Goal: Task Accomplishment & Management: Complete application form

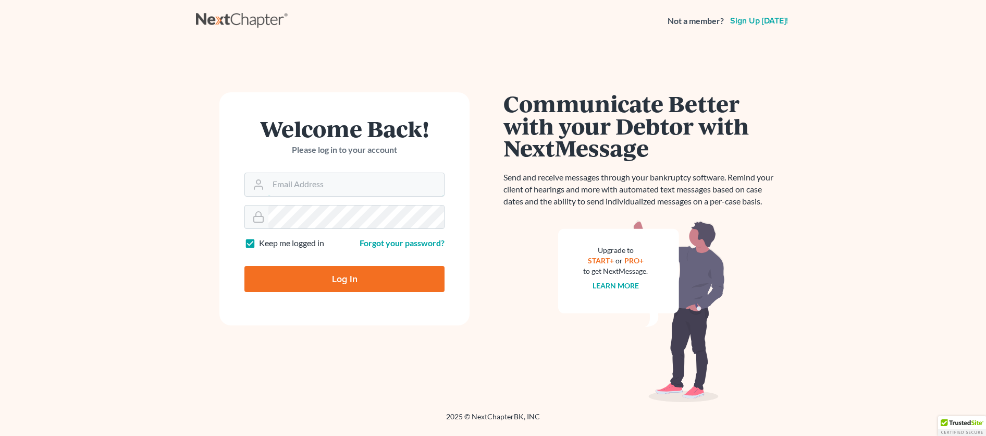
type input "thebankruptcyclinic1@gmail.com"
click at [347, 280] on input "Log In" at bounding box center [345, 279] width 200 height 26
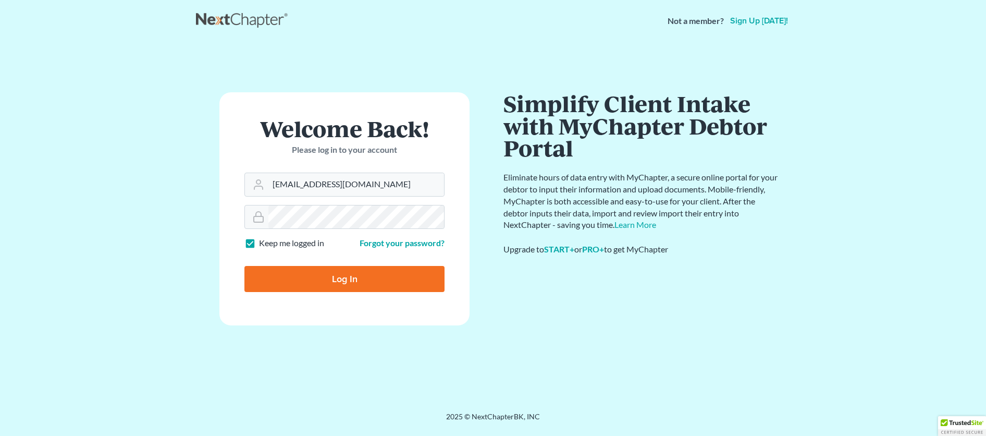
type input "Thinking..."
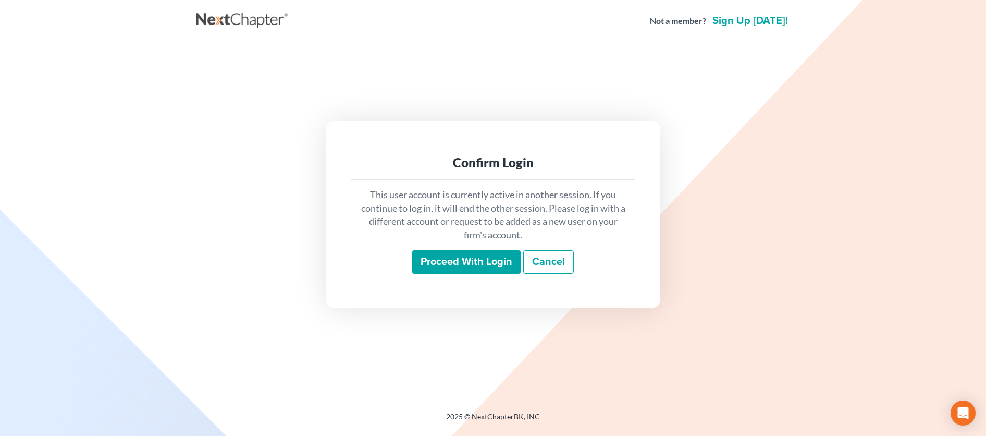
click at [460, 260] on input "Proceed with login" at bounding box center [466, 262] width 108 height 24
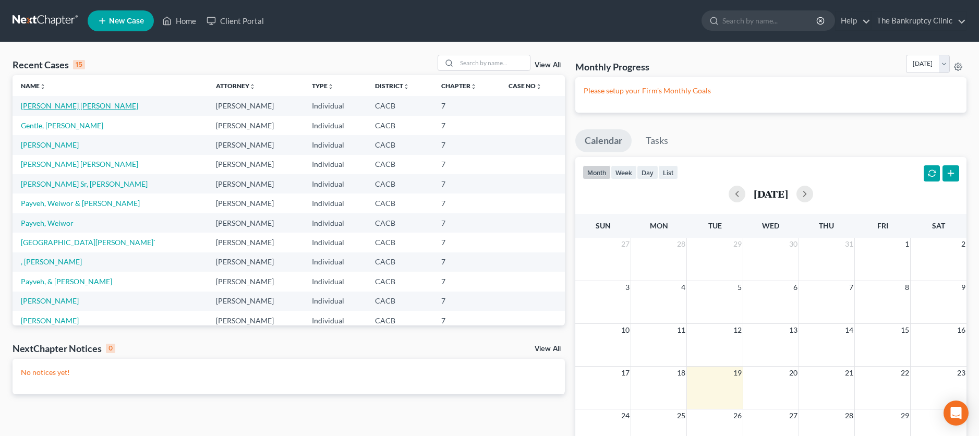
click at [75, 105] on link "[PERSON_NAME] [PERSON_NAME]" at bounding box center [79, 105] width 117 height 9
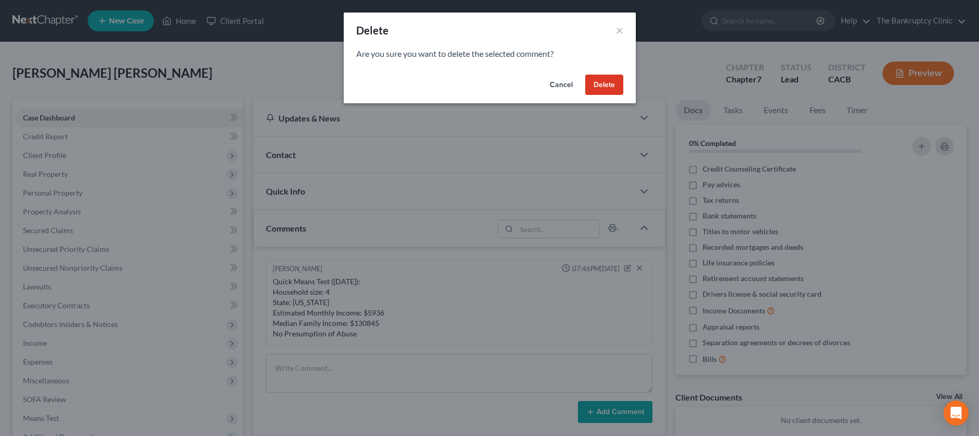
scroll to position [70, 0]
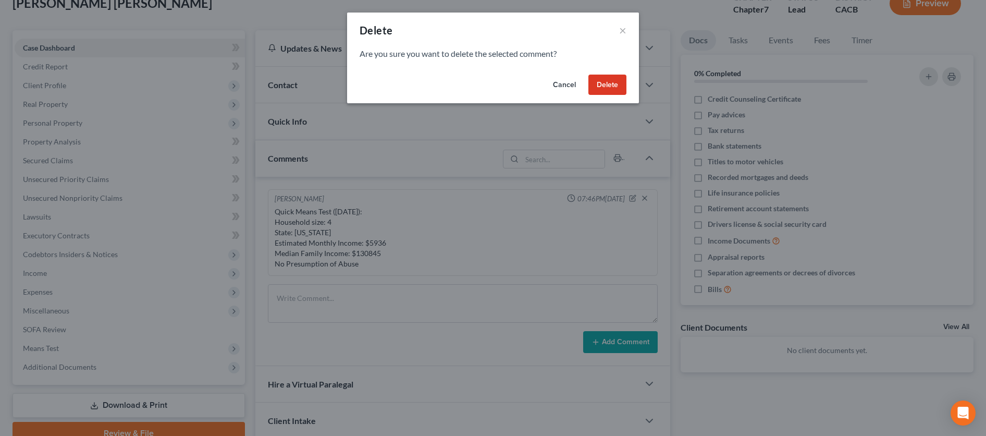
click at [569, 86] on button "Cancel" at bounding box center [565, 85] width 40 height 21
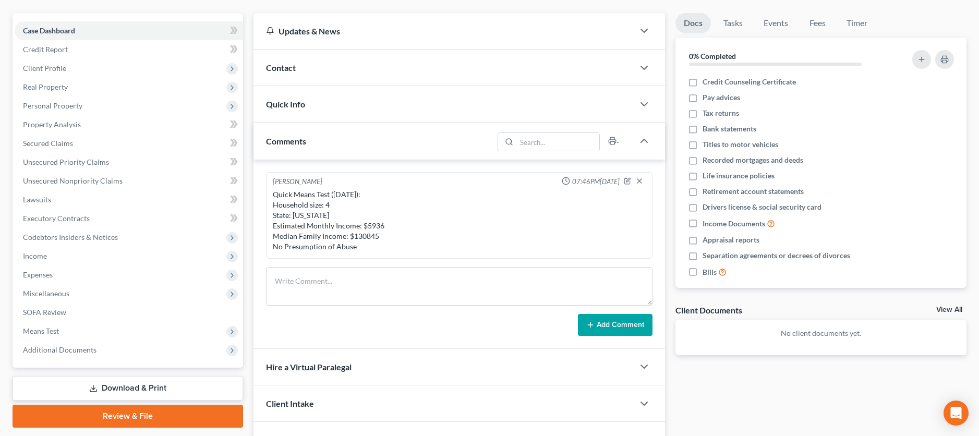
scroll to position [66, 0]
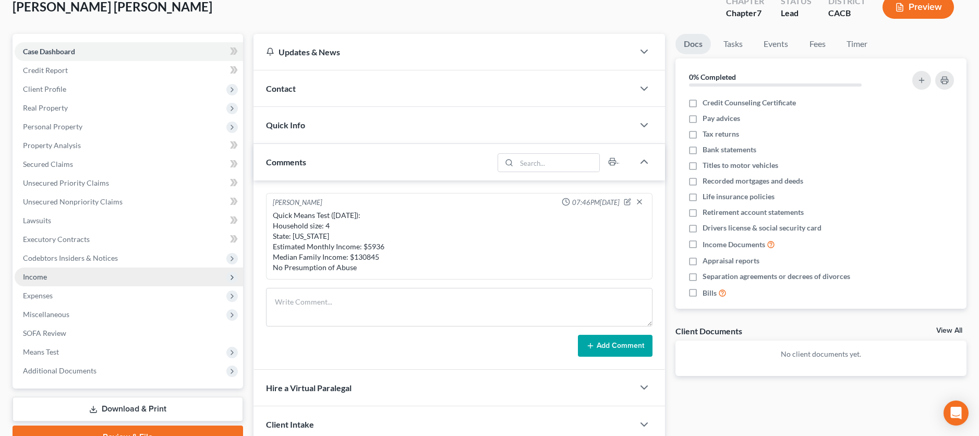
click at [38, 276] on span "Income" at bounding box center [35, 276] width 24 height 9
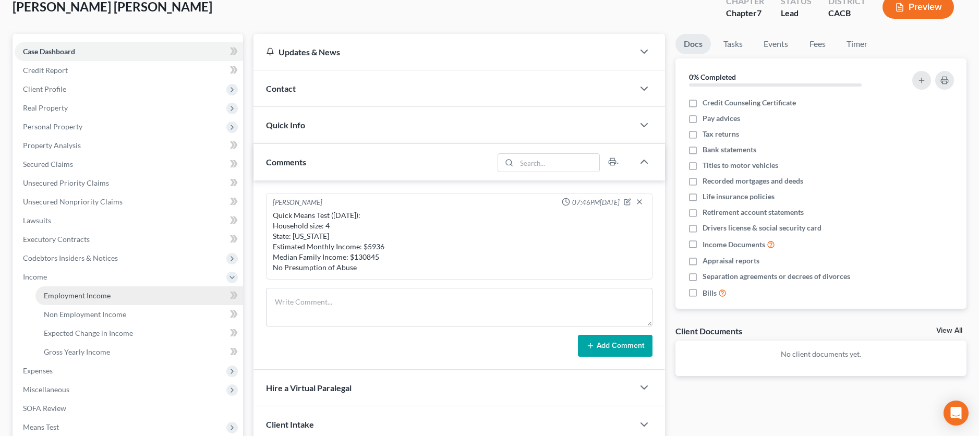
click at [69, 295] on span "Employment Income" at bounding box center [77, 295] width 67 height 9
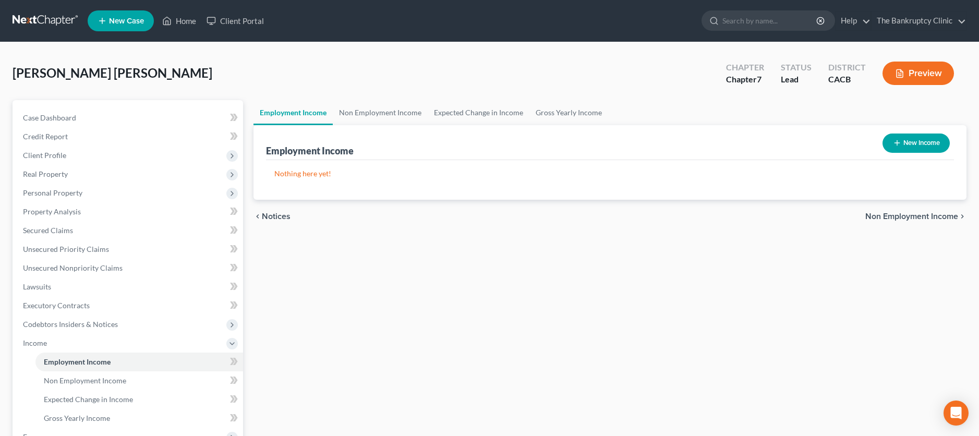
click at [932, 141] on button "New Income" at bounding box center [915, 142] width 67 height 19
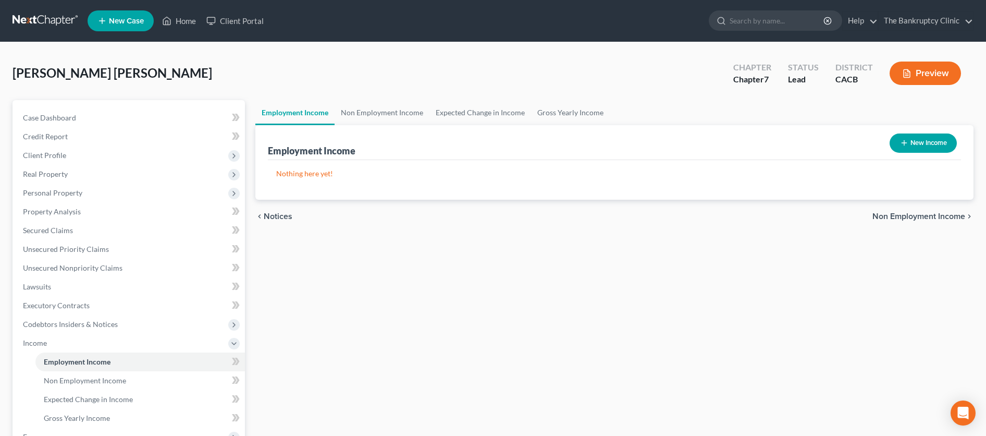
select select "0"
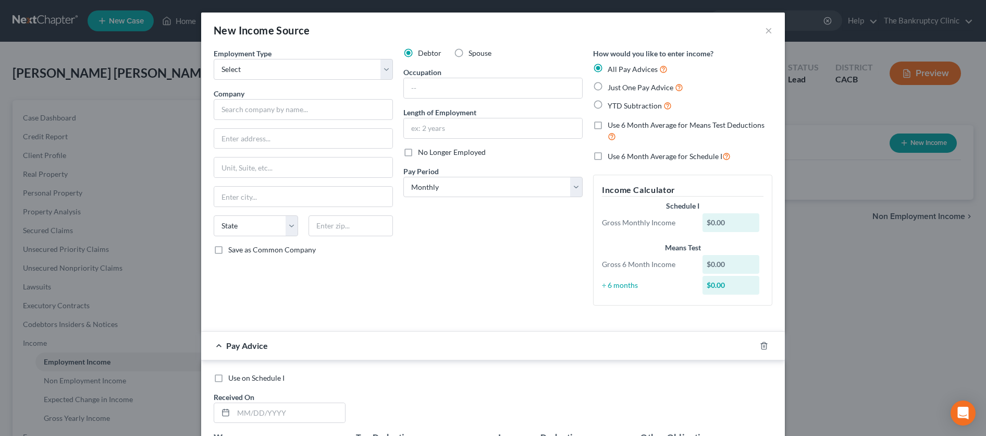
click at [761, 31] on div "New Income Source ×" at bounding box center [493, 30] width 584 height 35
click at [765, 30] on button "×" at bounding box center [768, 30] width 7 height 13
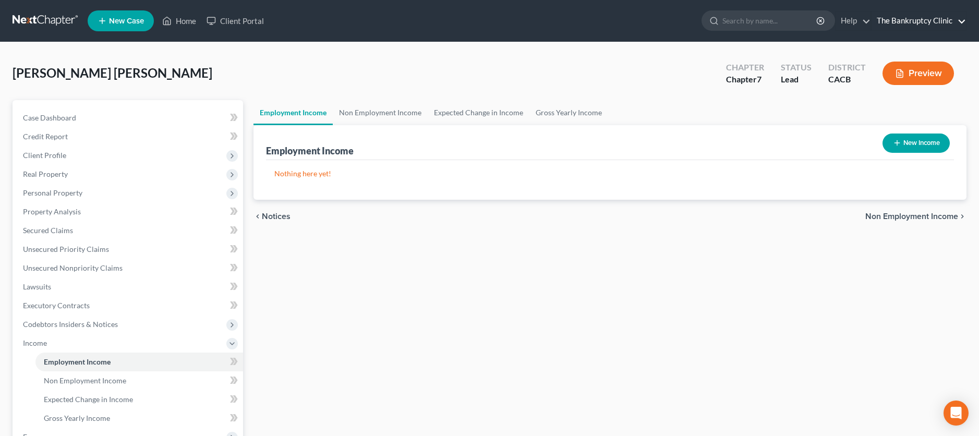
click at [929, 17] on link "The Bankruptcy Clinic" at bounding box center [918, 20] width 94 height 19
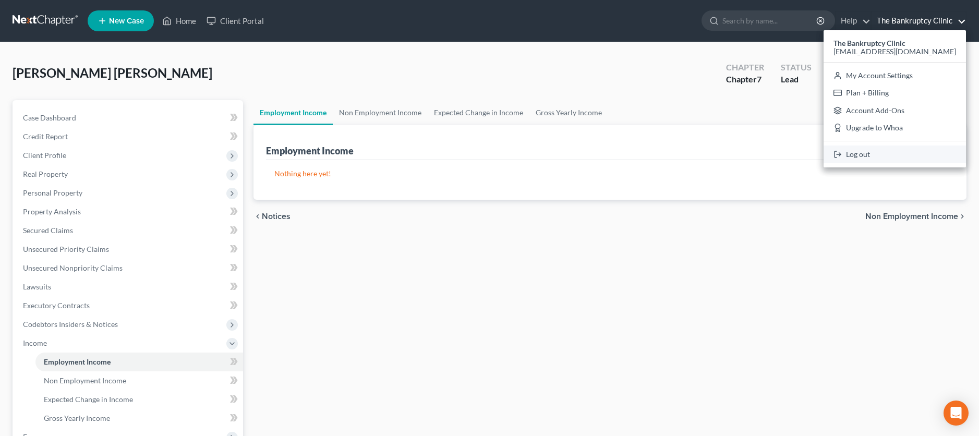
click at [866, 154] on link "Log out" at bounding box center [894, 154] width 142 height 18
